Goal: Task Accomplishment & Management: Manage account settings

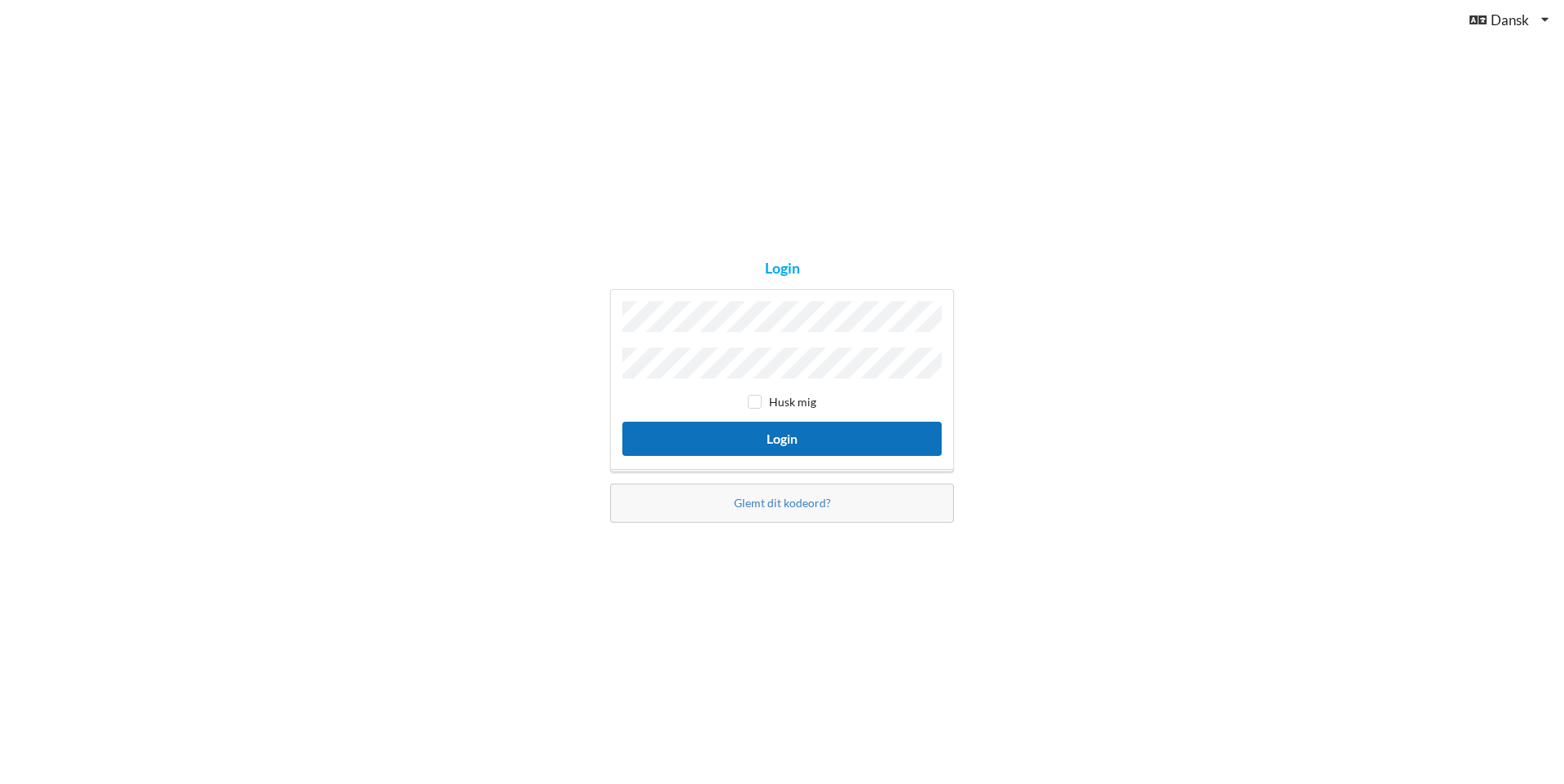
click at [810, 437] on button "Login" at bounding box center [782, 438] width 319 height 34
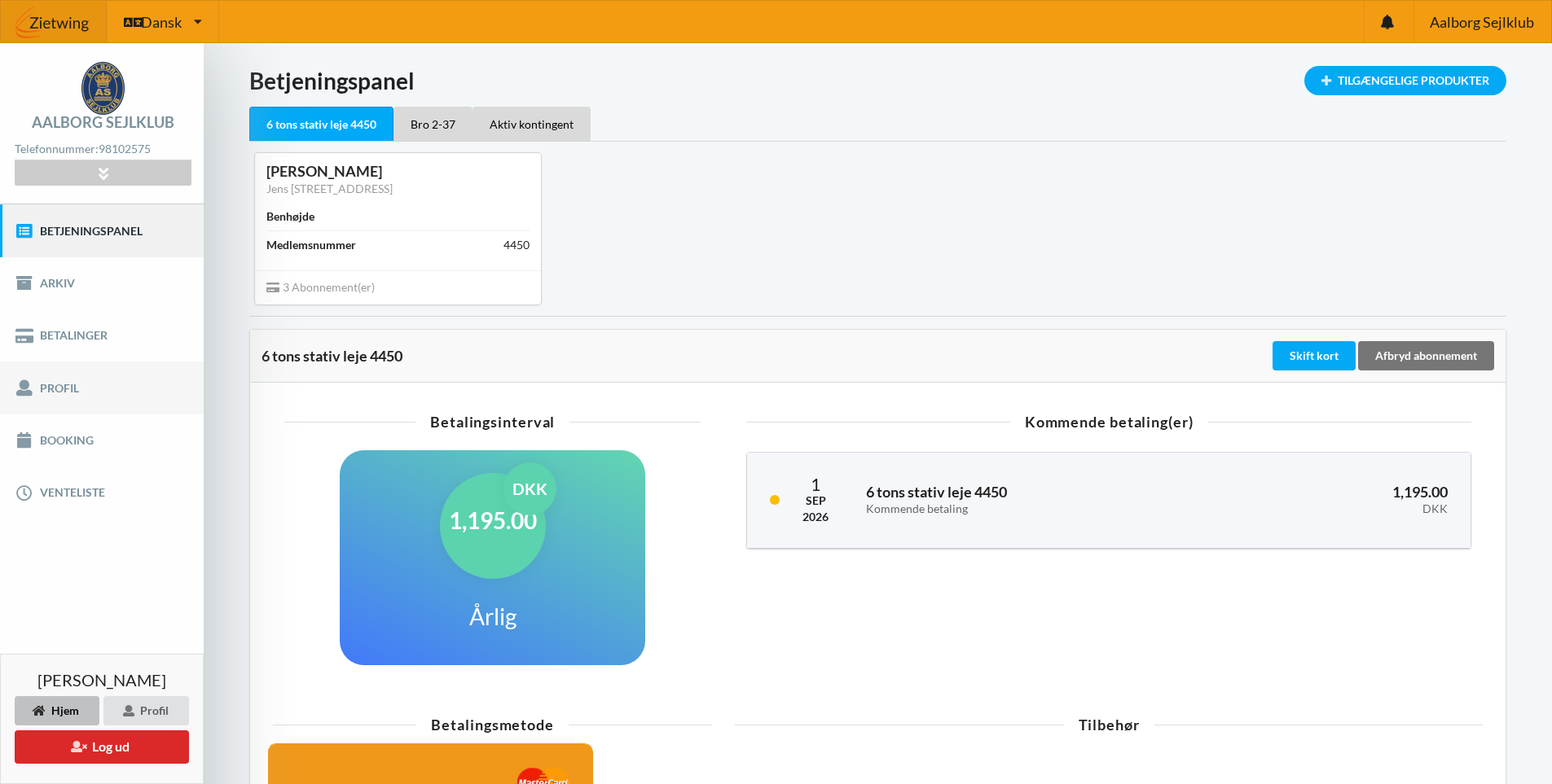
click at [66, 396] on link "Profil" at bounding box center [102, 388] width 203 height 52
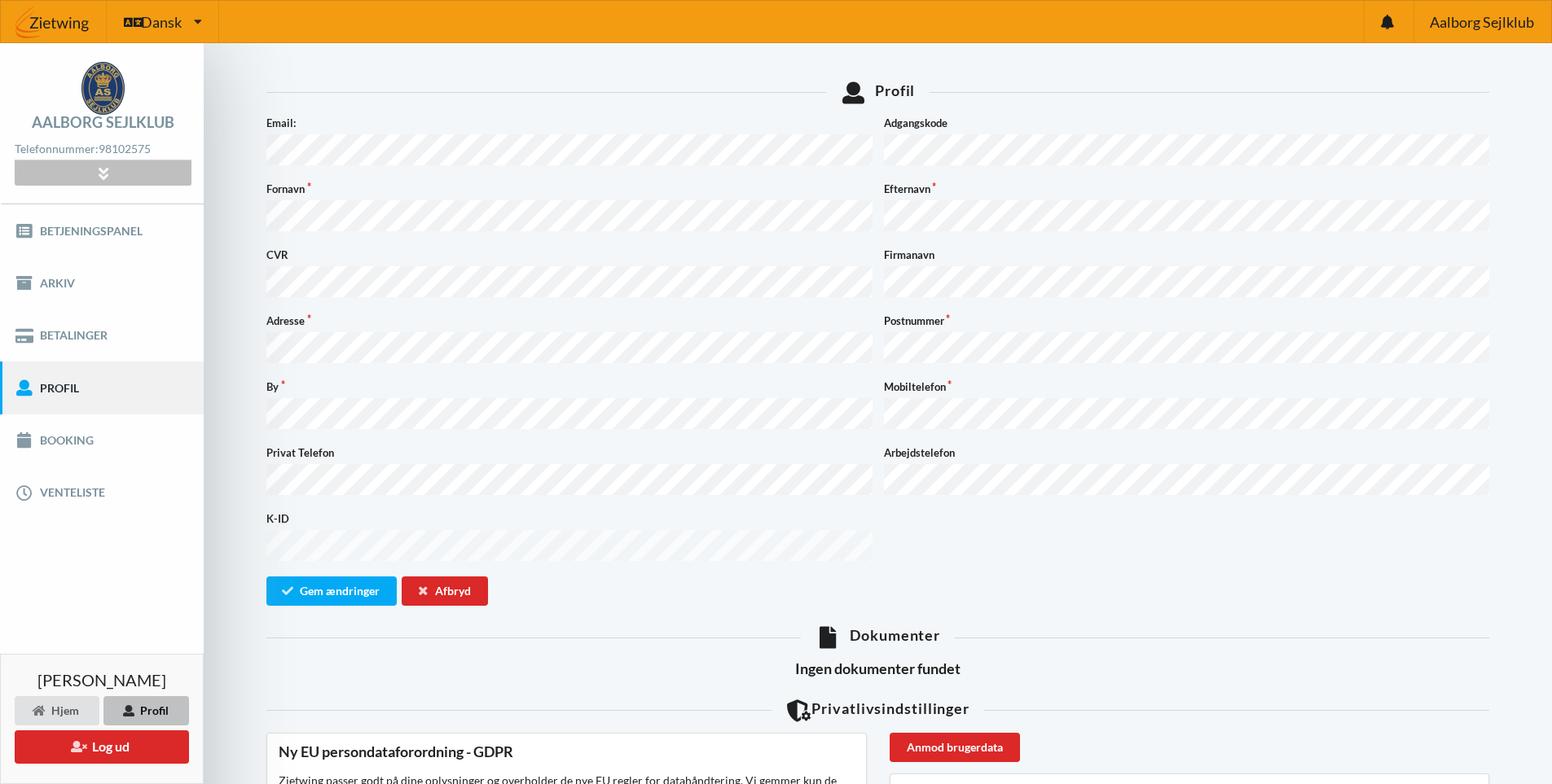
click at [105, 167] on icon at bounding box center [103, 172] width 19 height 14
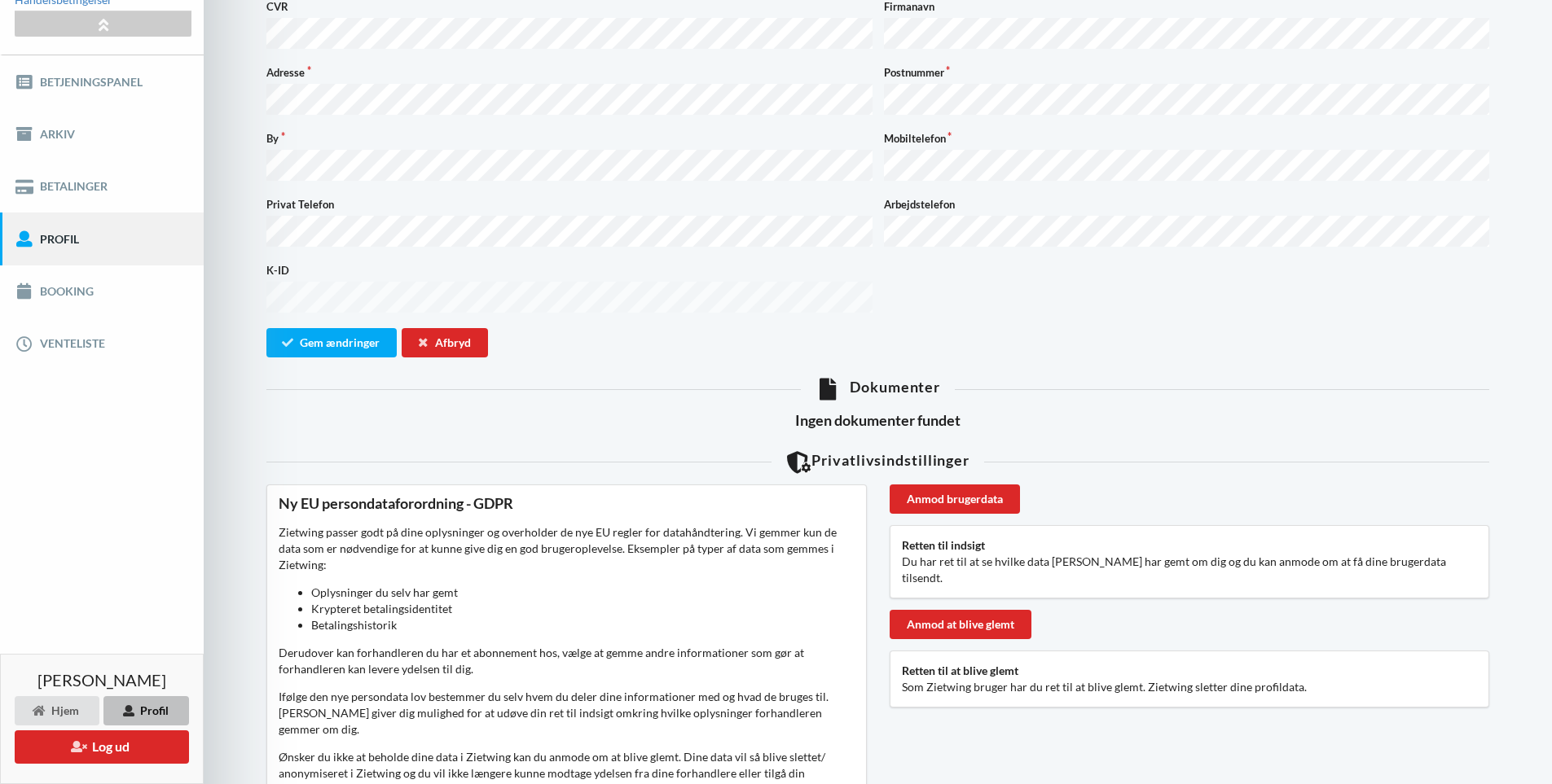
scroll to position [163, 0]
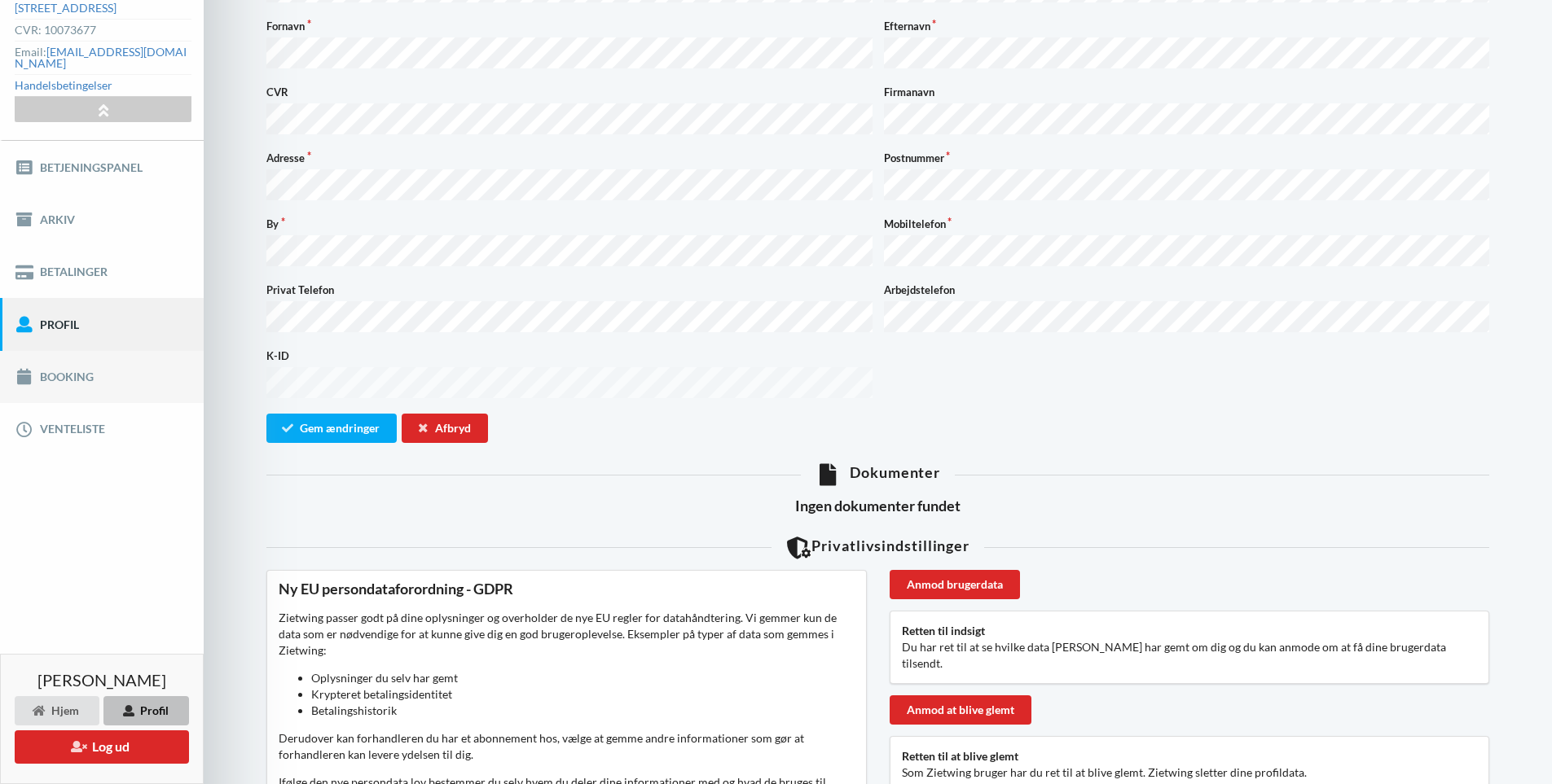
click at [67, 361] on link "Booking" at bounding box center [102, 377] width 203 height 52
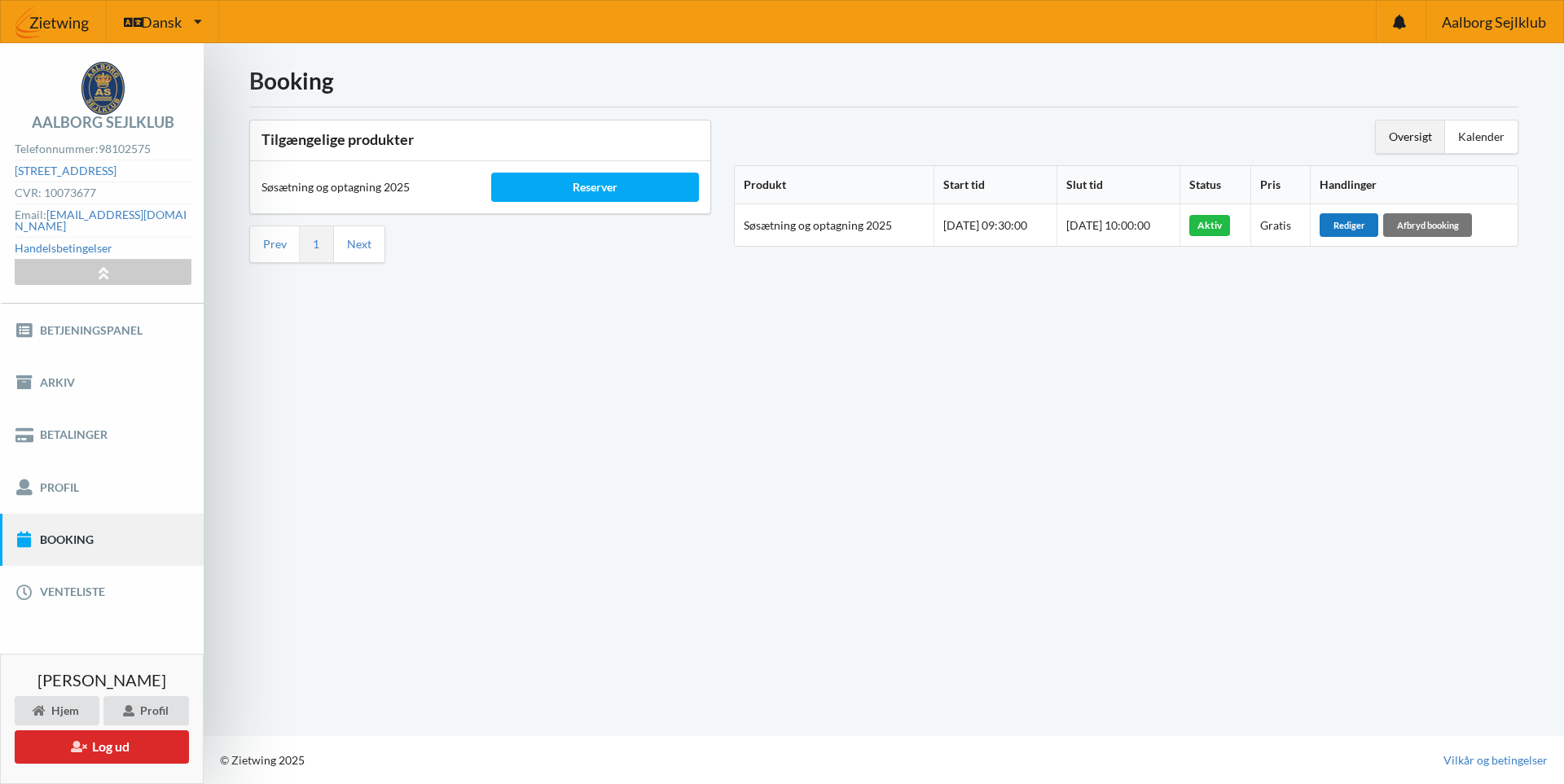
click at [1377, 229] on div "Rediger" at bounding box center [1349, 225] width 59 height 22
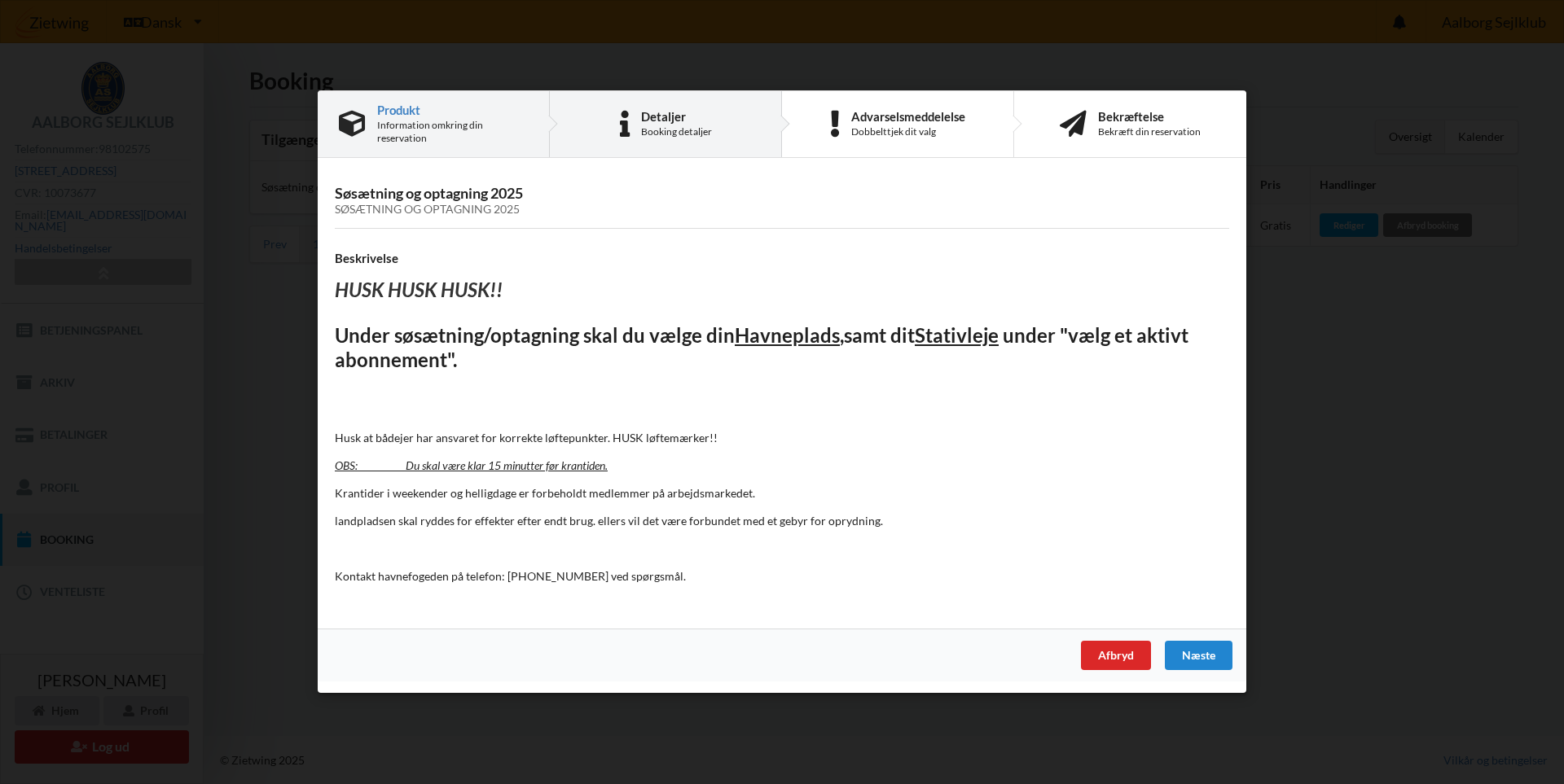
click at [659, 115] on div "Detaljer" at bounding box center [676, 117] width 71 height 13
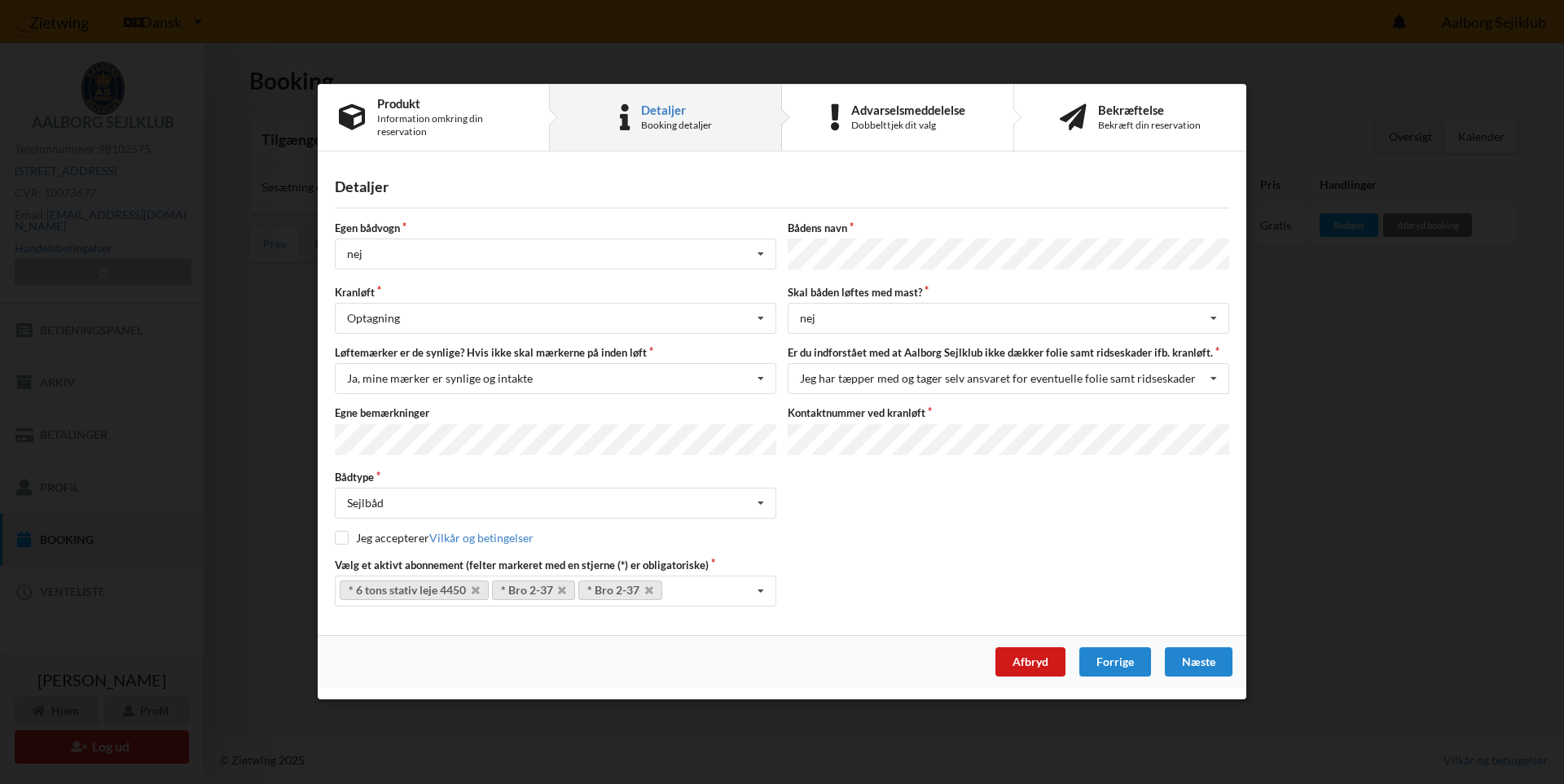
click at [1048, 650] on div "Afbryd" at bounding box center [1030, 662] width 70 height 29
